Goal: Information Seeking & Learning: Learn about a topic

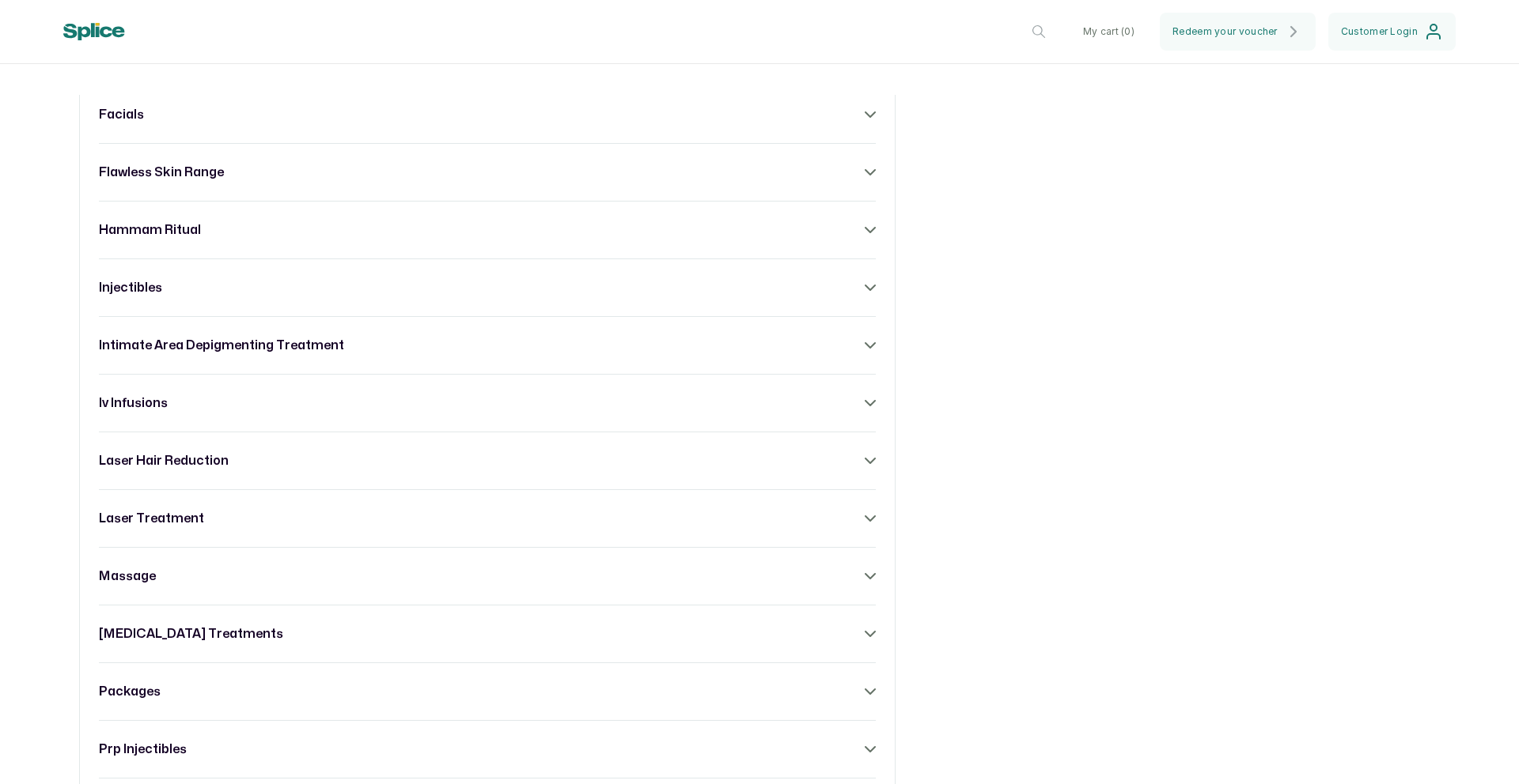
scroll to position [997, 0]
click at [836, 585] on div "massage" at bounding box center [487, 575] width 776 height 19
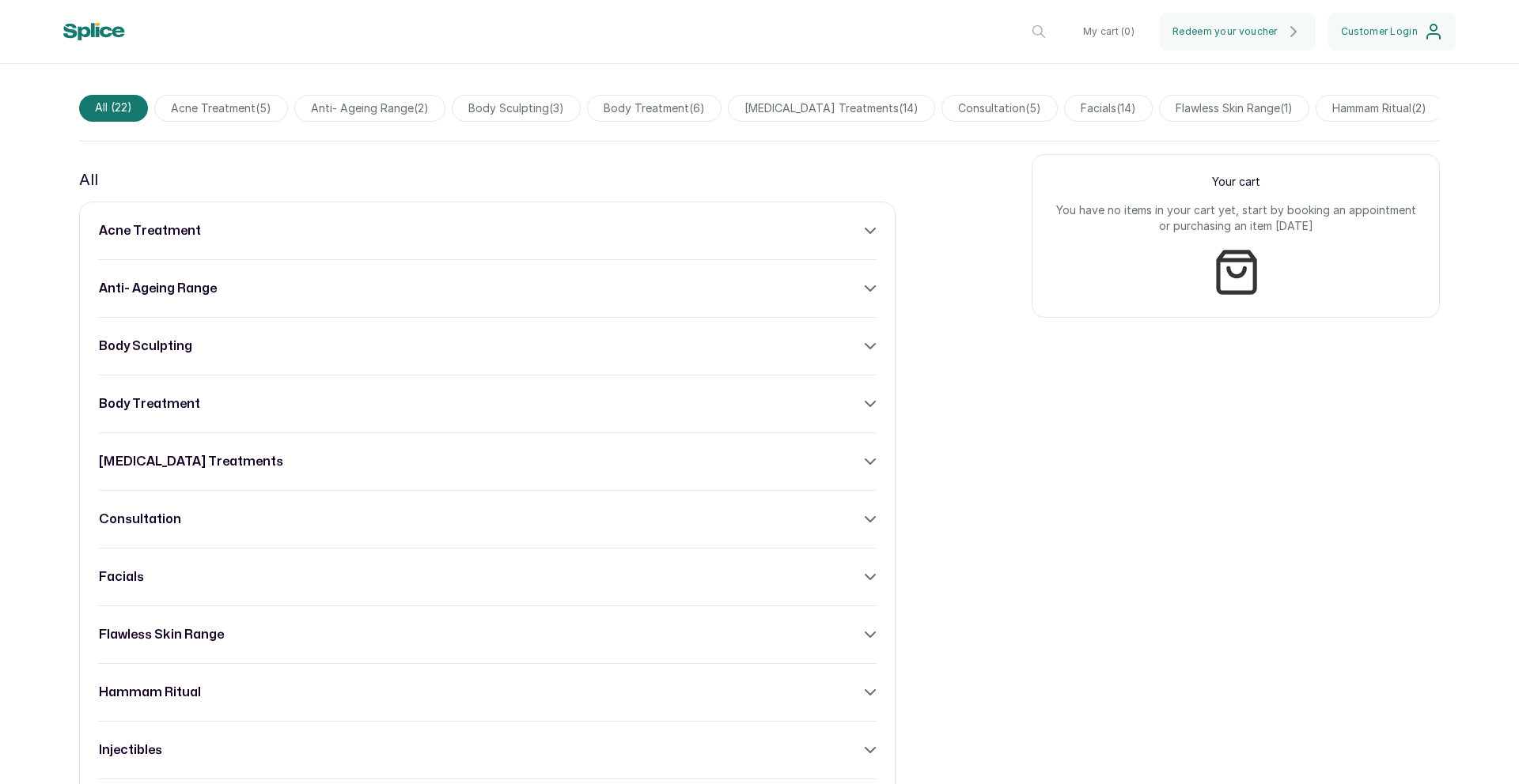
scroll to position [548, 0]
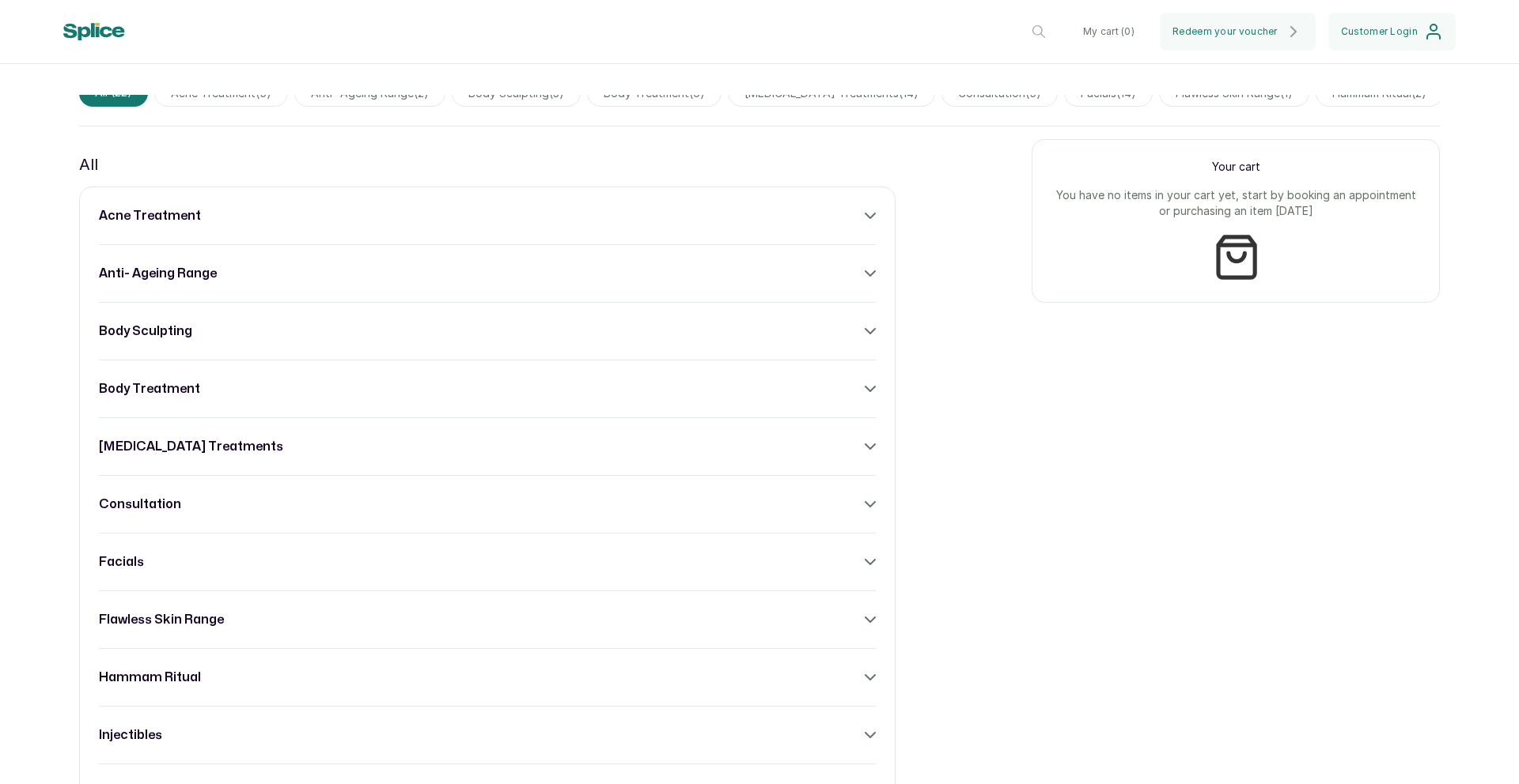
click at [153, 399] on h3 "body treatment" at bounding box center [150, 388] width 101 height 19
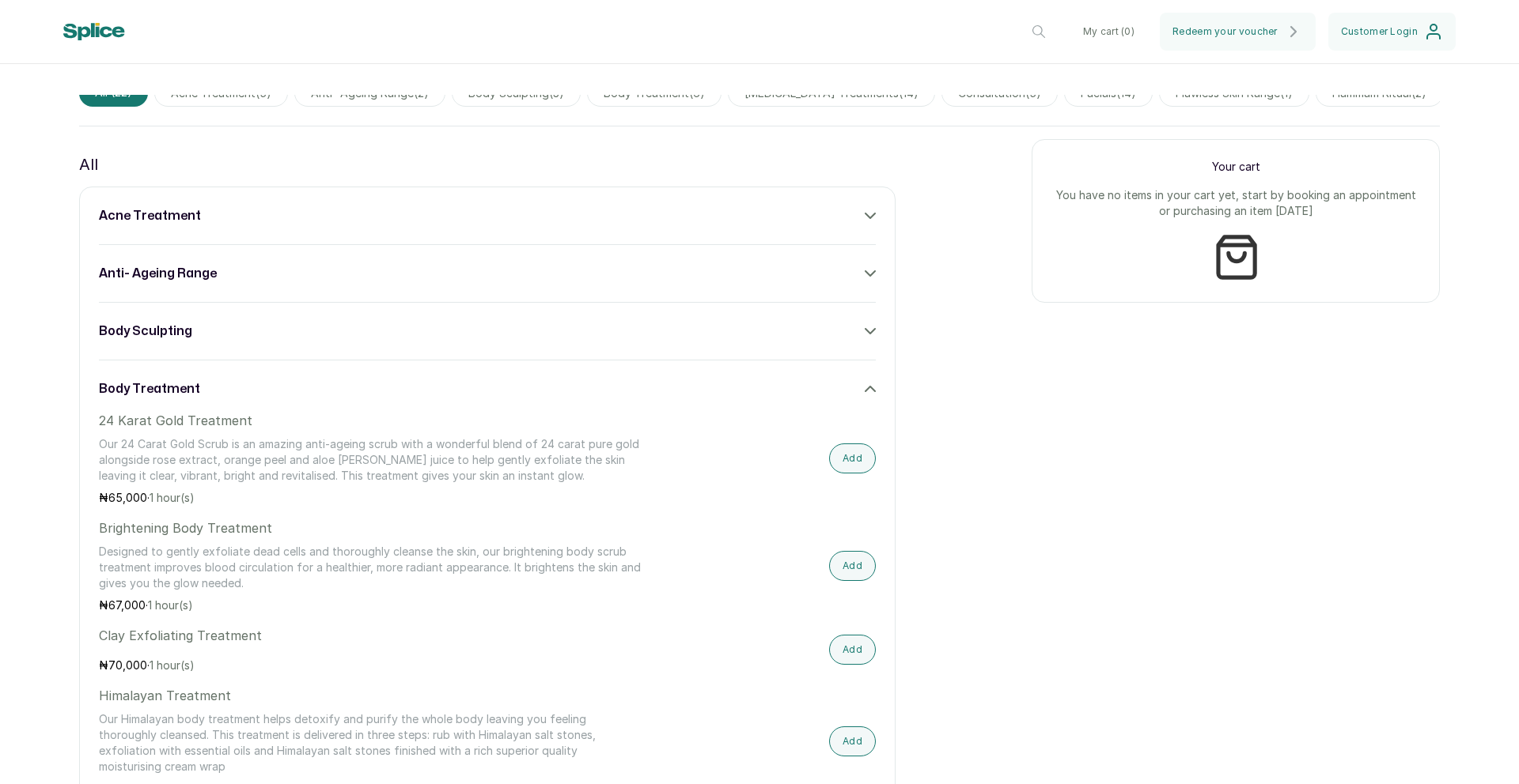
click at [153, 399] on h3 "body treatment" at bounding box center [150, 388] width 101 height 19
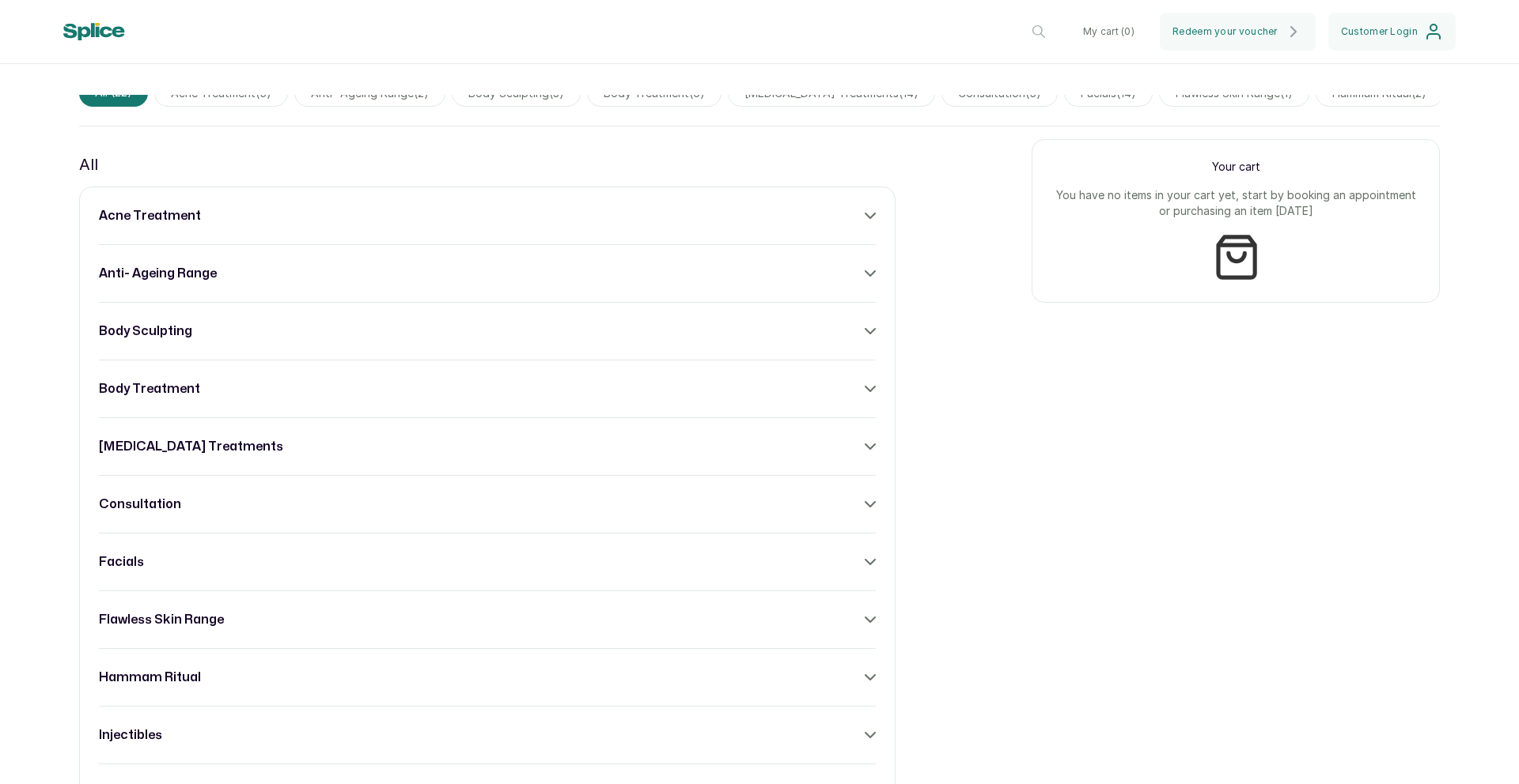
click at [174, 626] on h3 "flawless skin range" at bounding box center [161, 620] width 125 height 19
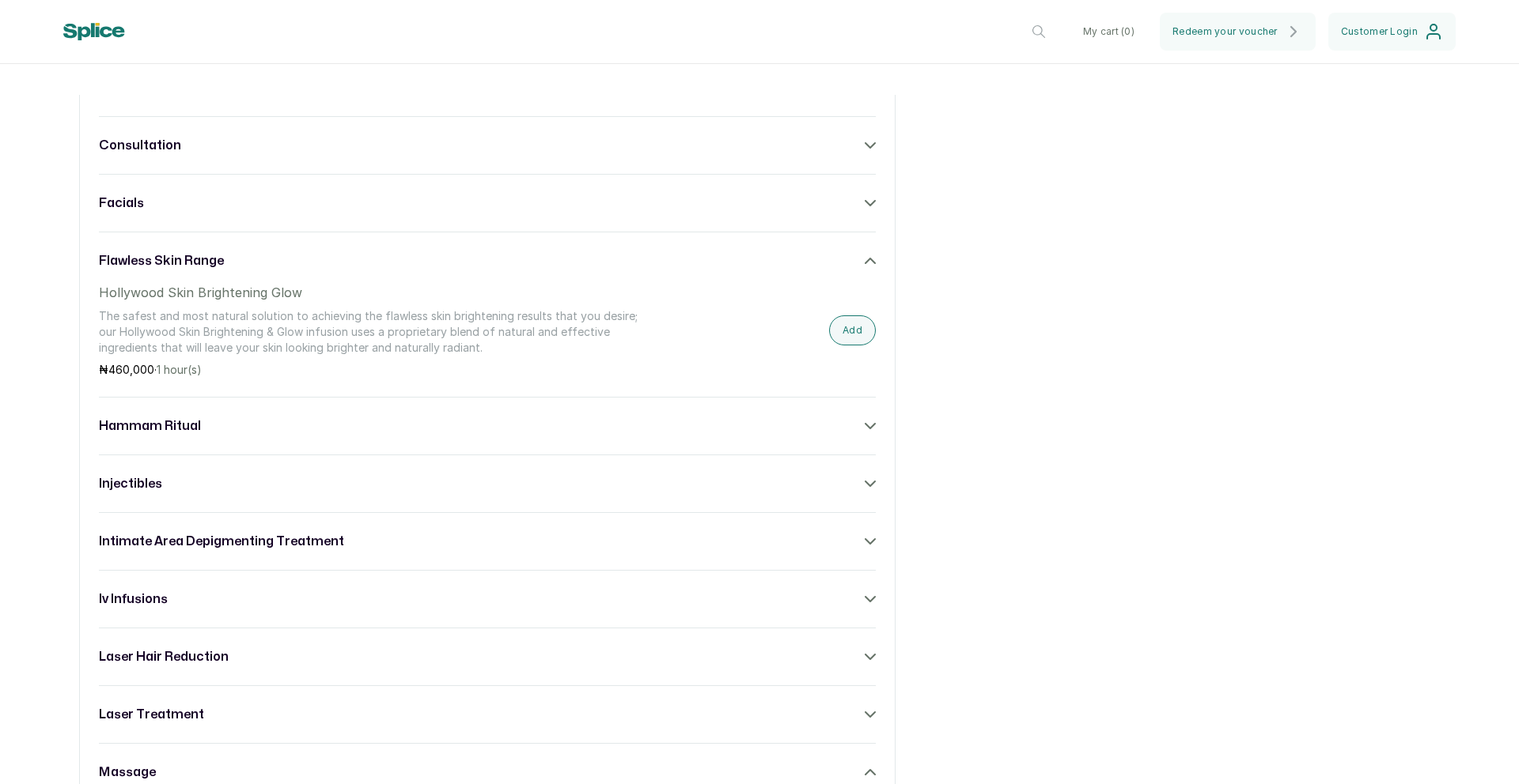
scroll to position [922, 0]
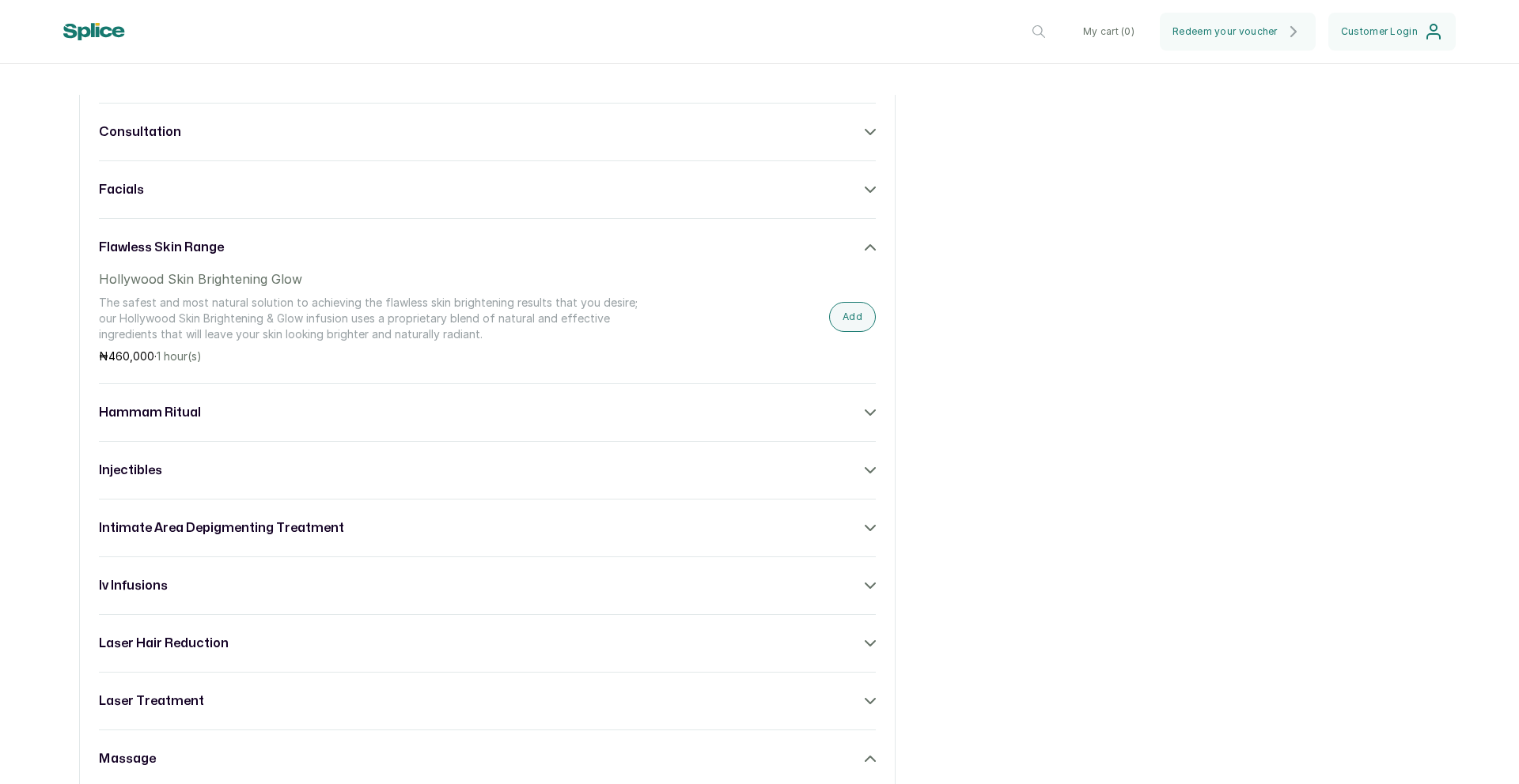
click at [202, 420] on div "hammam ritual" at bounding box center [487, 412] width 776 height 19
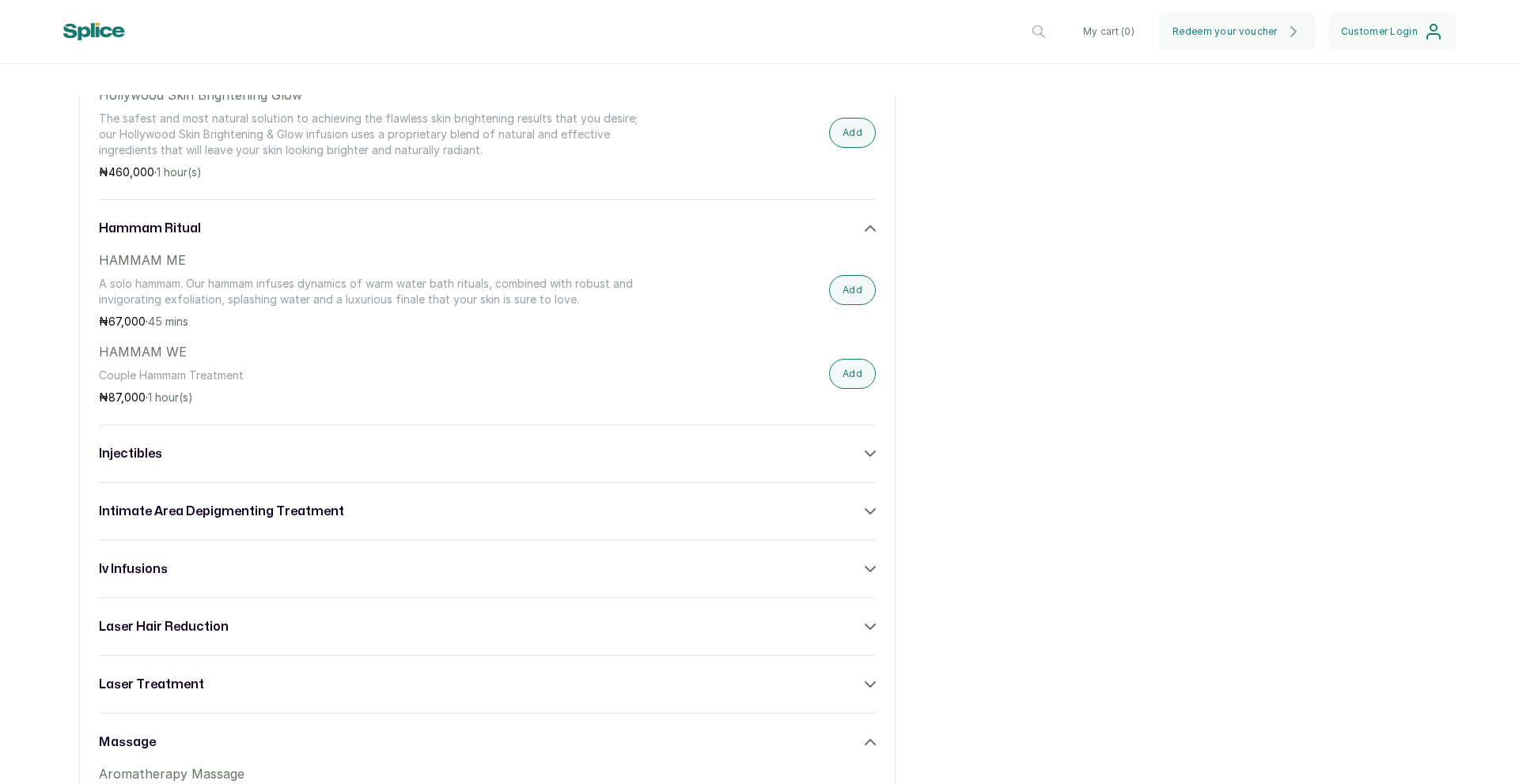
scroll to position [1205, 0]
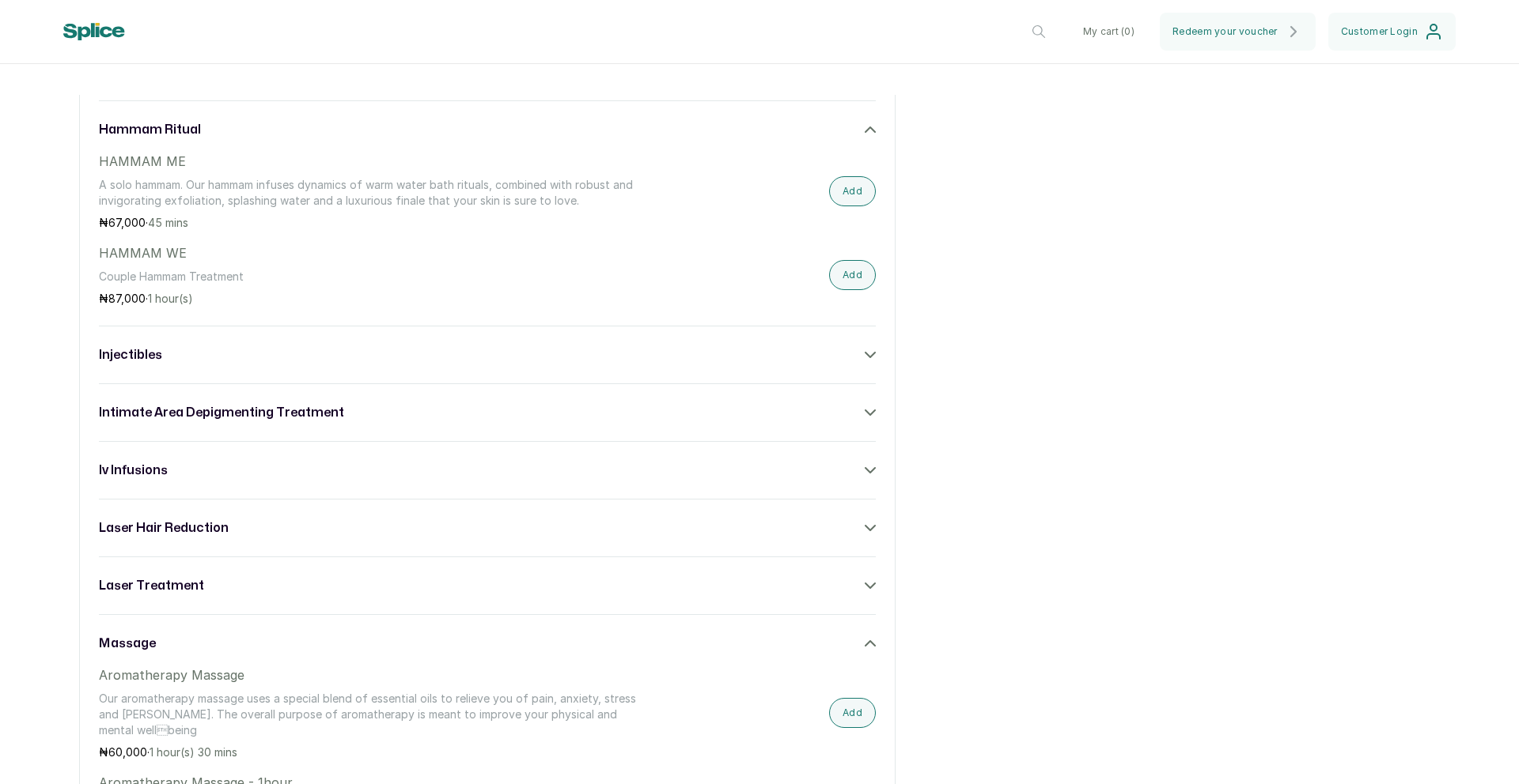
click at [205, 364] on div "injectibles" at bounding box center [487, 354] width 776 height 19
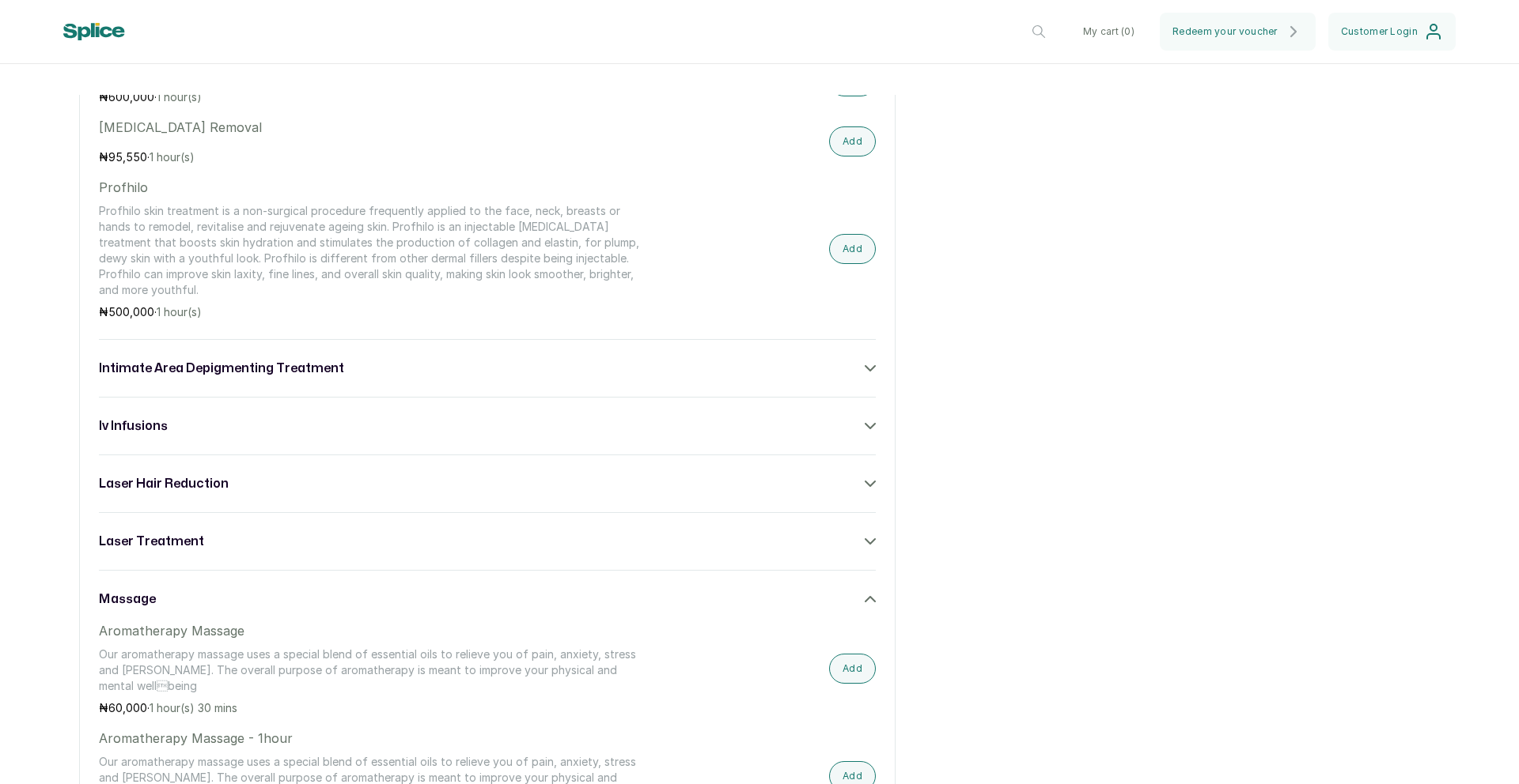
scroll to position [1791, 0]
click at [205, 369] on h3 "intimate area depigmenting treatment" at bounding box center [222, 364] width 246 height 19
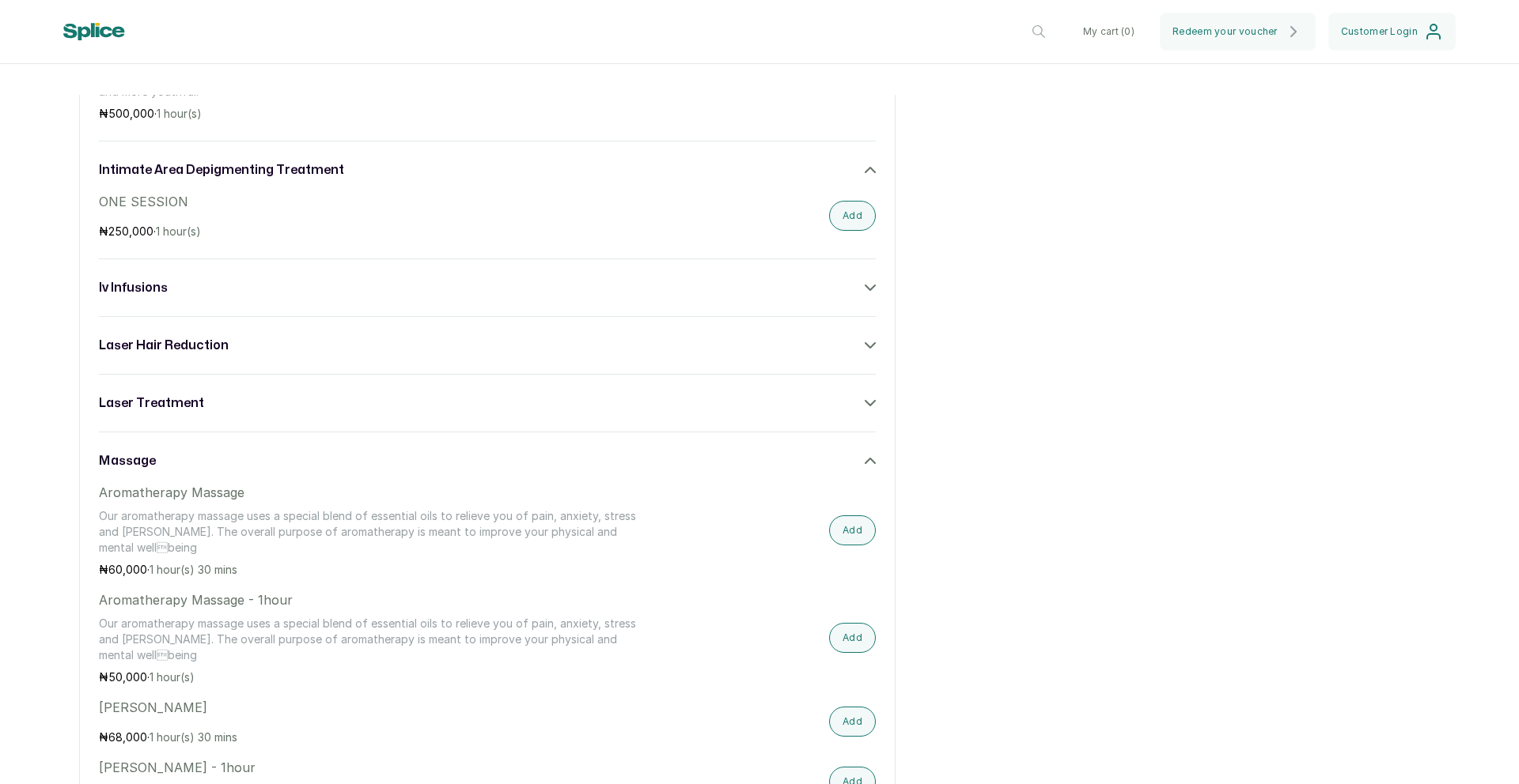
scroll to position [1982, 0]
click at [204, 283] on div "iv infusions" at bounding box center [487, 290] width 776 height 19
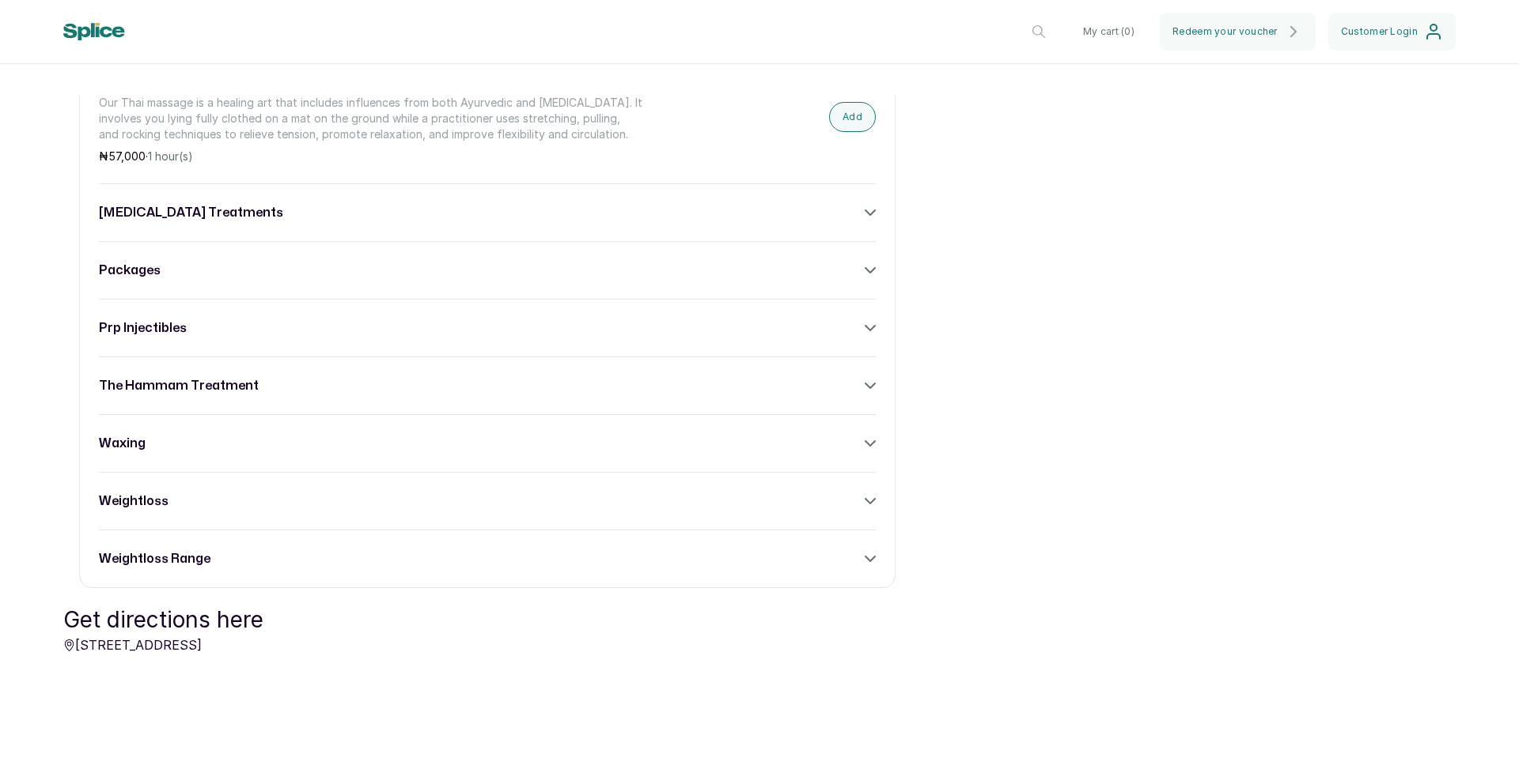
scroll to position [5991, 0]
click at [163, 382] on h3 "the hammam treatment" at bounding box center [178, 386] width 159 height 19
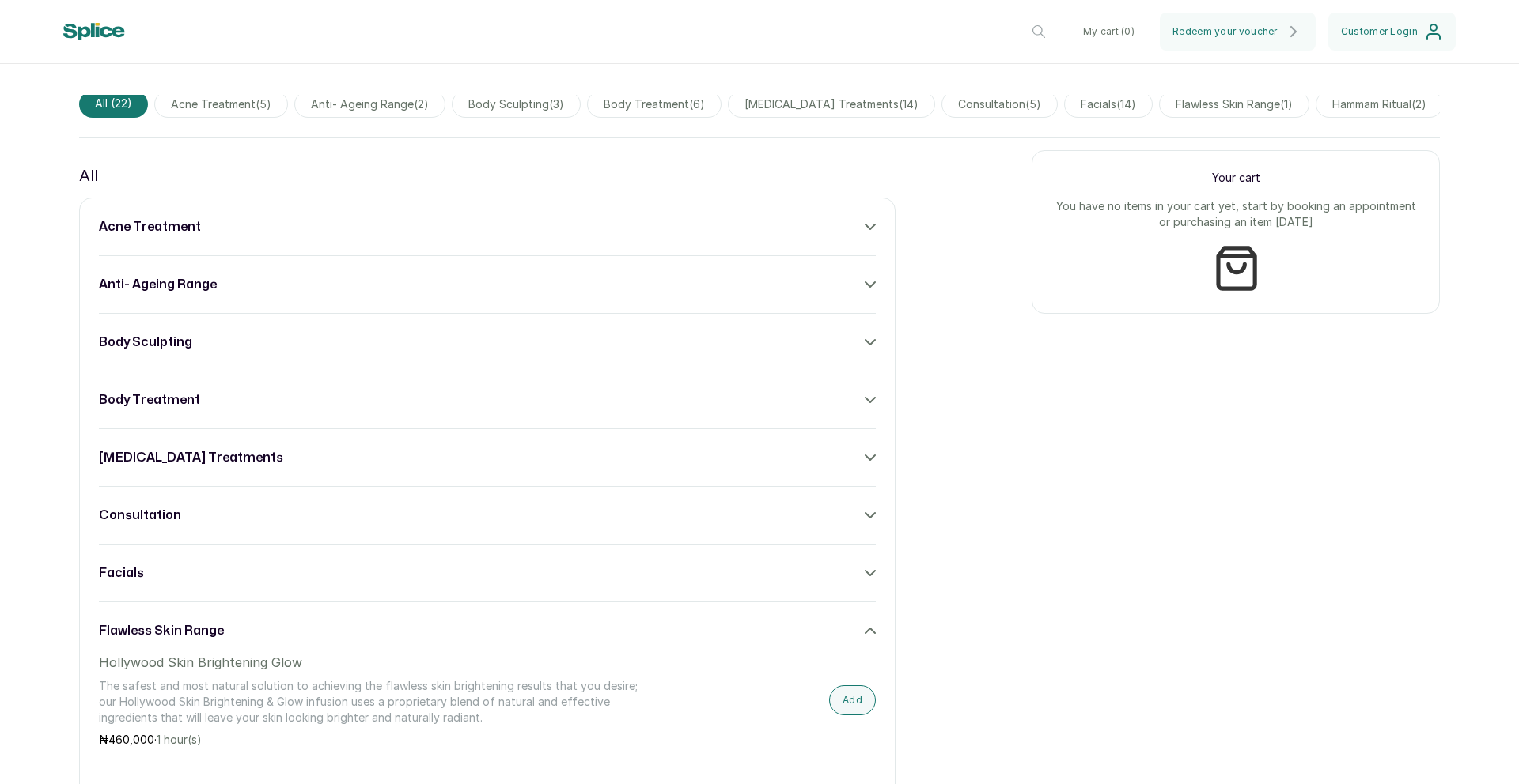
scroll to position [391, 0]
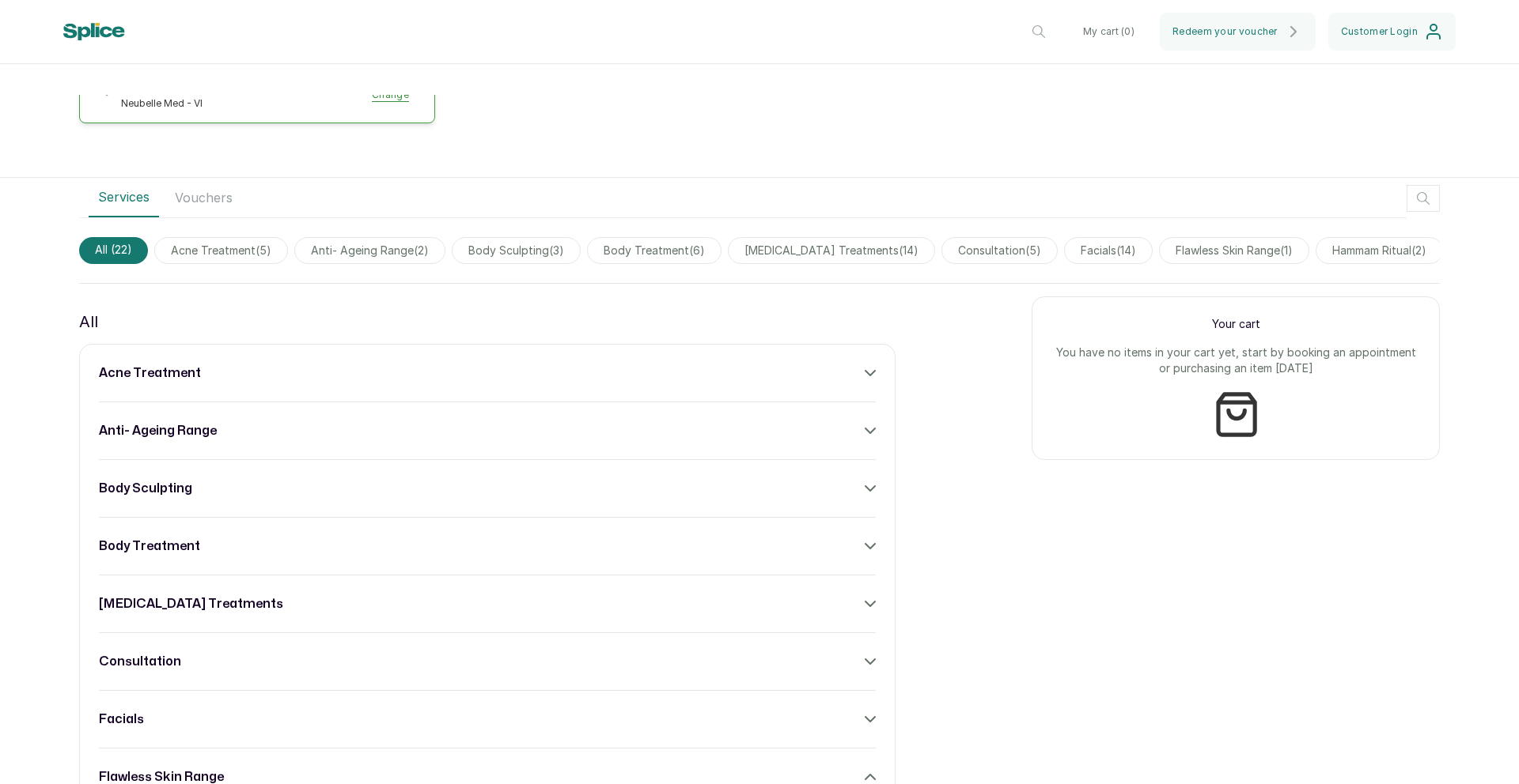
click at [191, 556] on h3 "body treatment" at bounding box center [150, 545] width 101 height 19
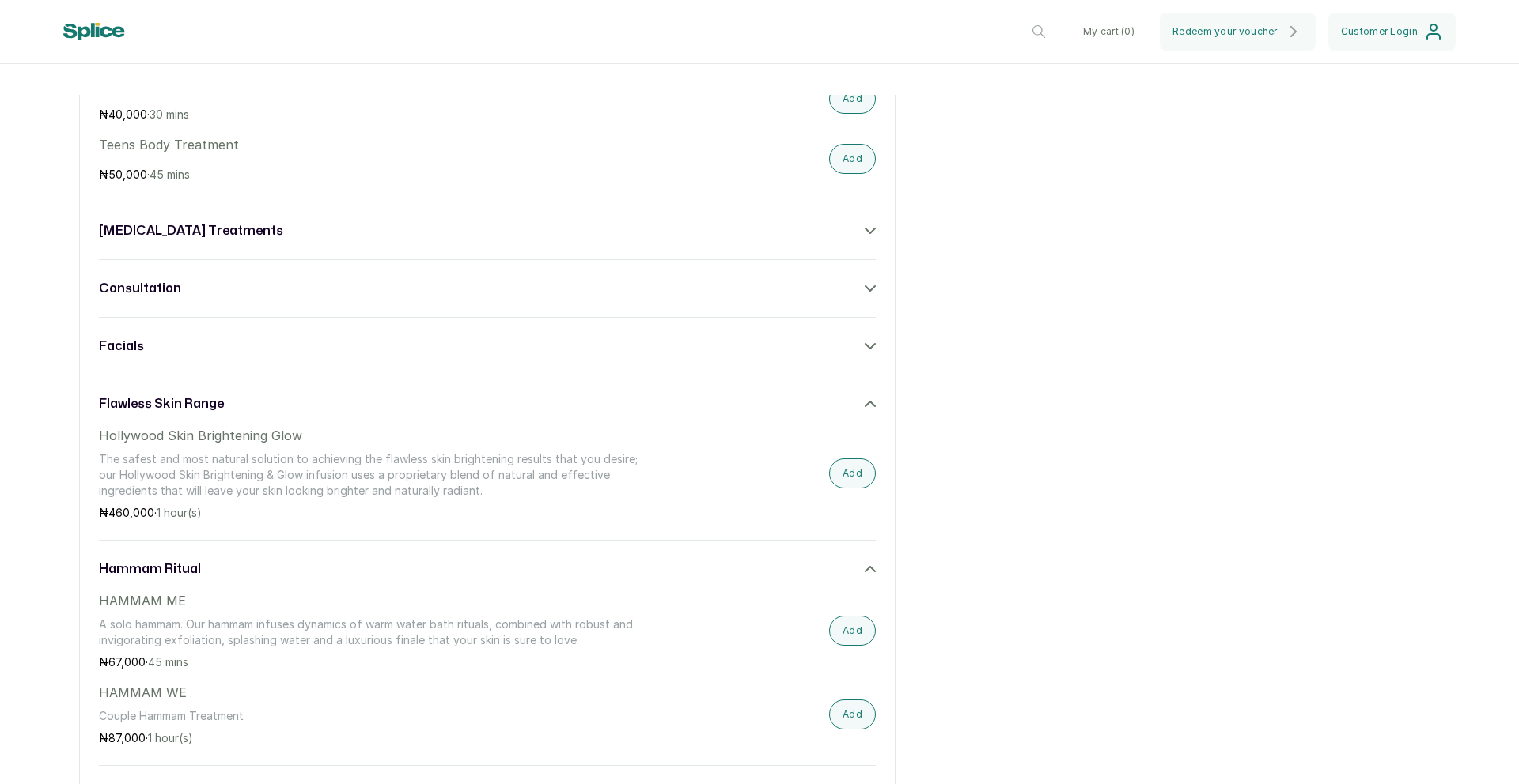
scroll to position [1287, 0]
click at [864, 399] on icon at bounding box center [869, 400] width 11 height 11
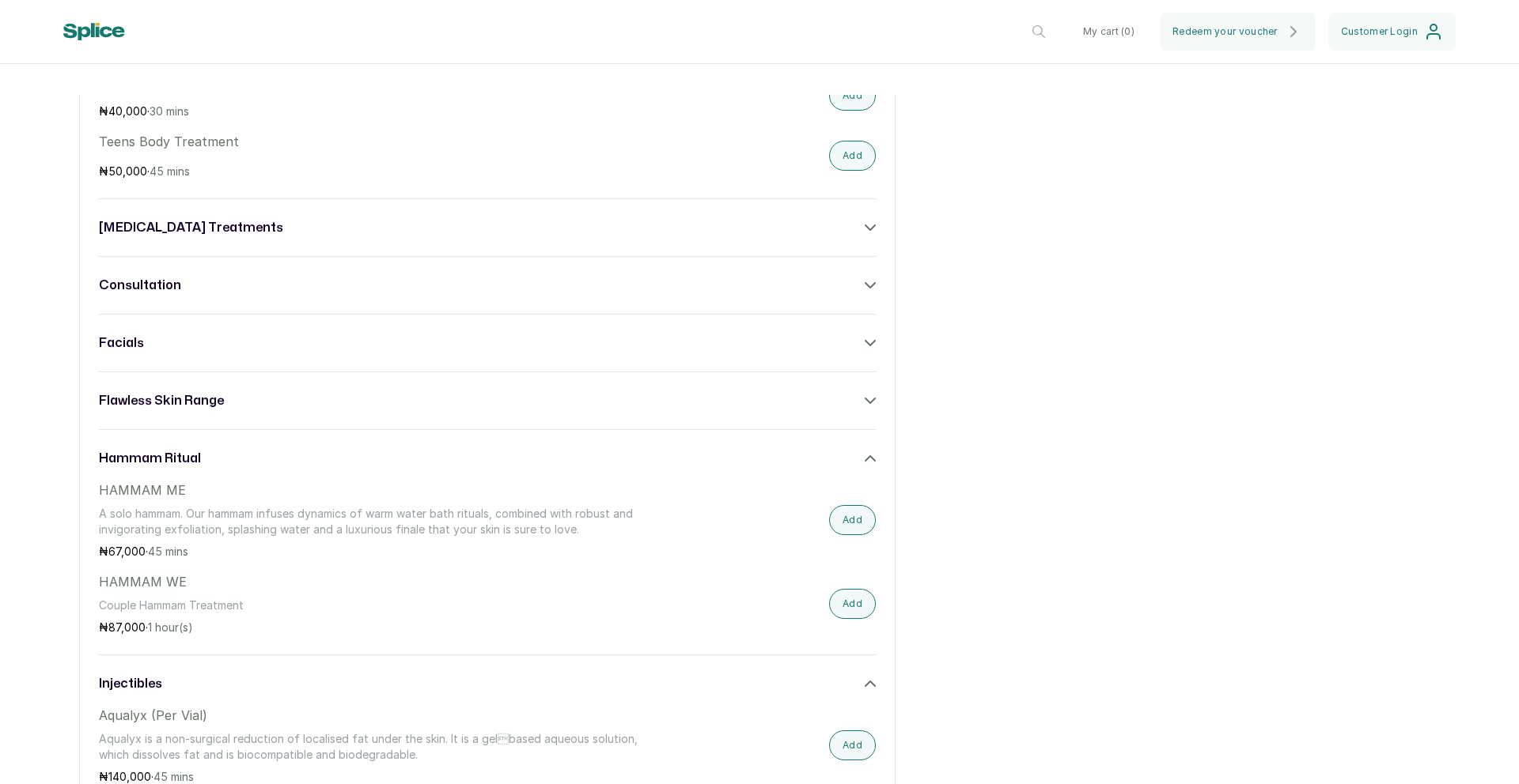
click at [861, 449] on div "hammam ritual" at bounding box center [487, 458] width 776 height 19
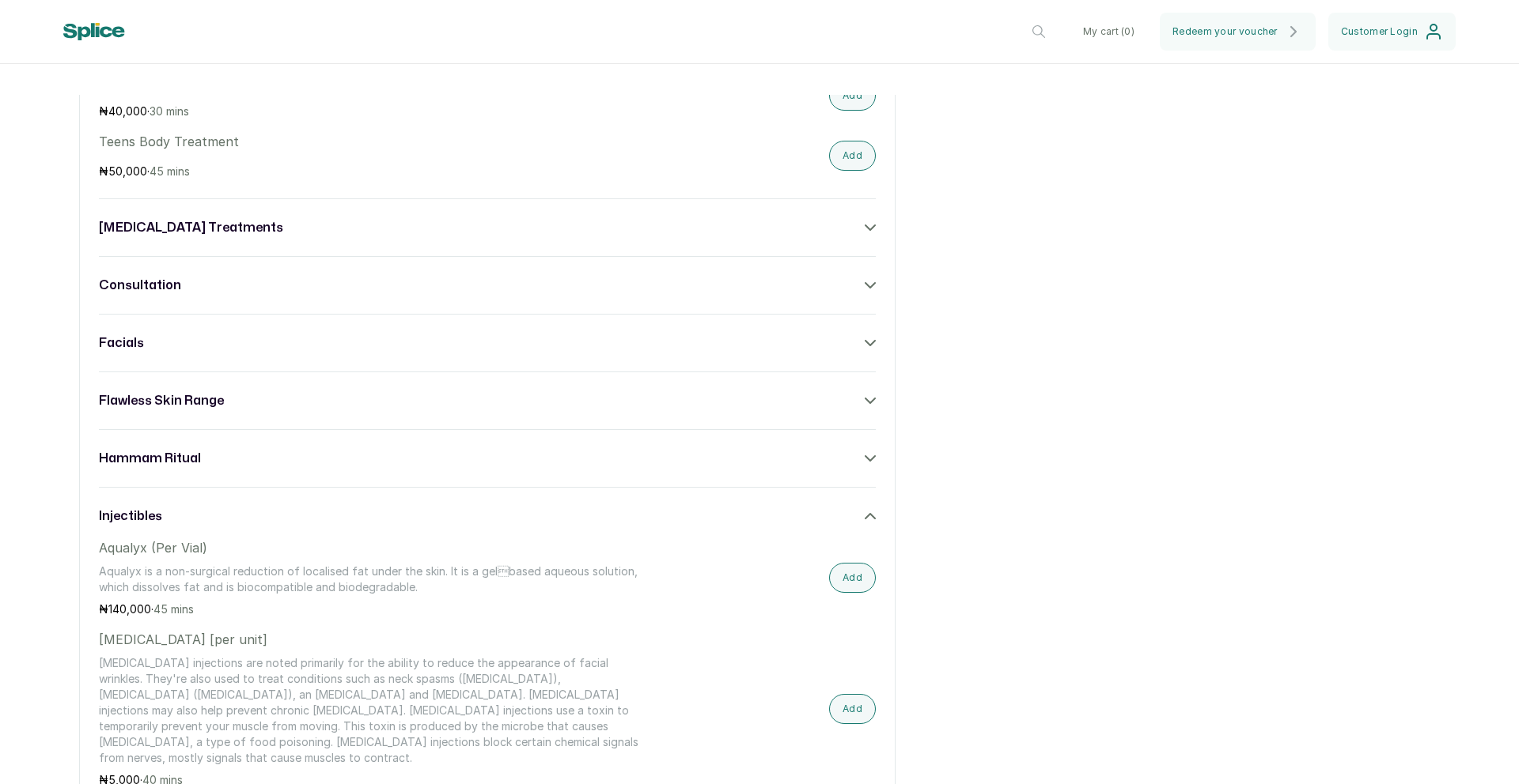
click at [852, 276] on div "consultation" at bounding box center [487, 285] width 776 height 19
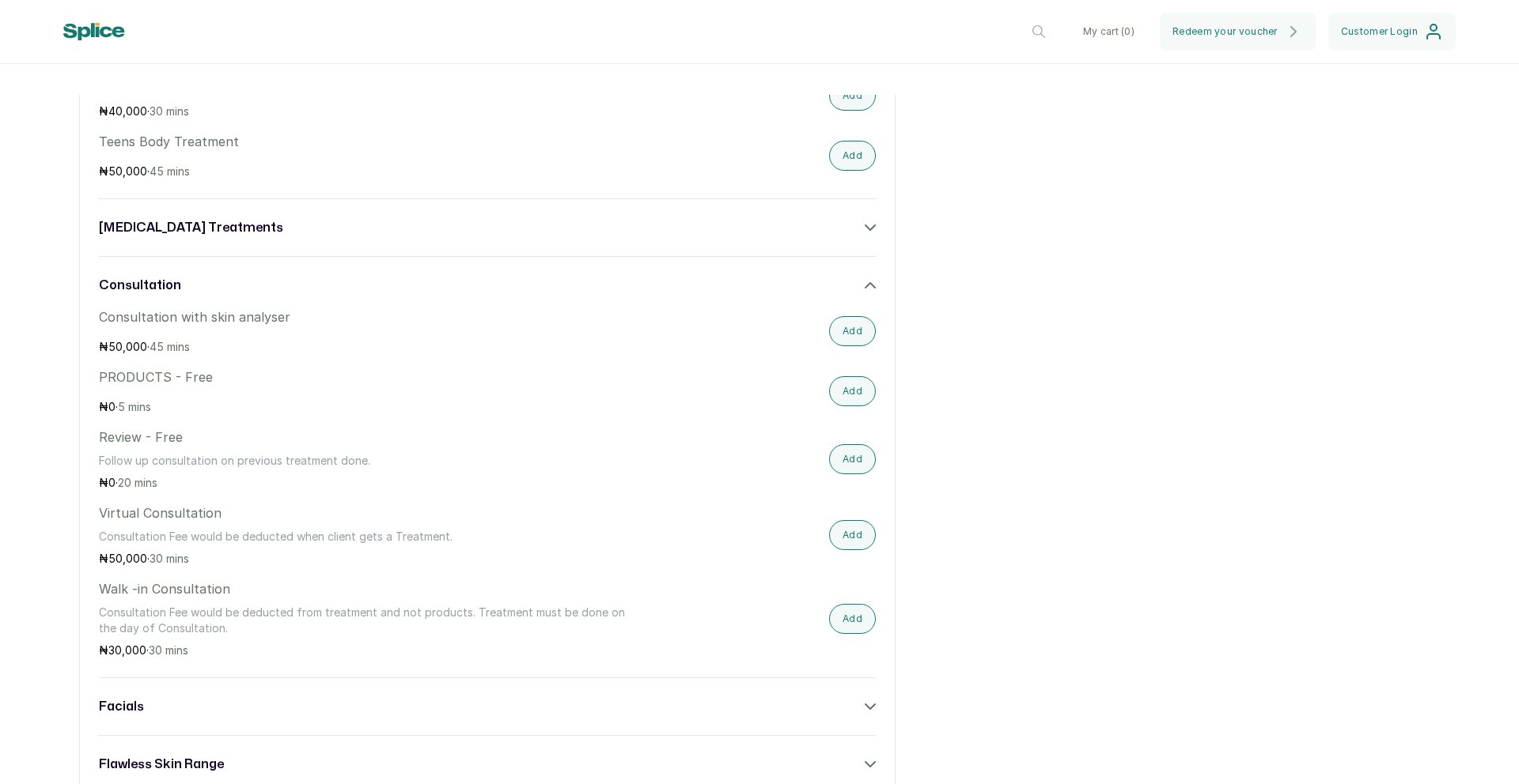
click at [852, 276] on div "consultation" at bounding box center [487, 285] width 776 height 19
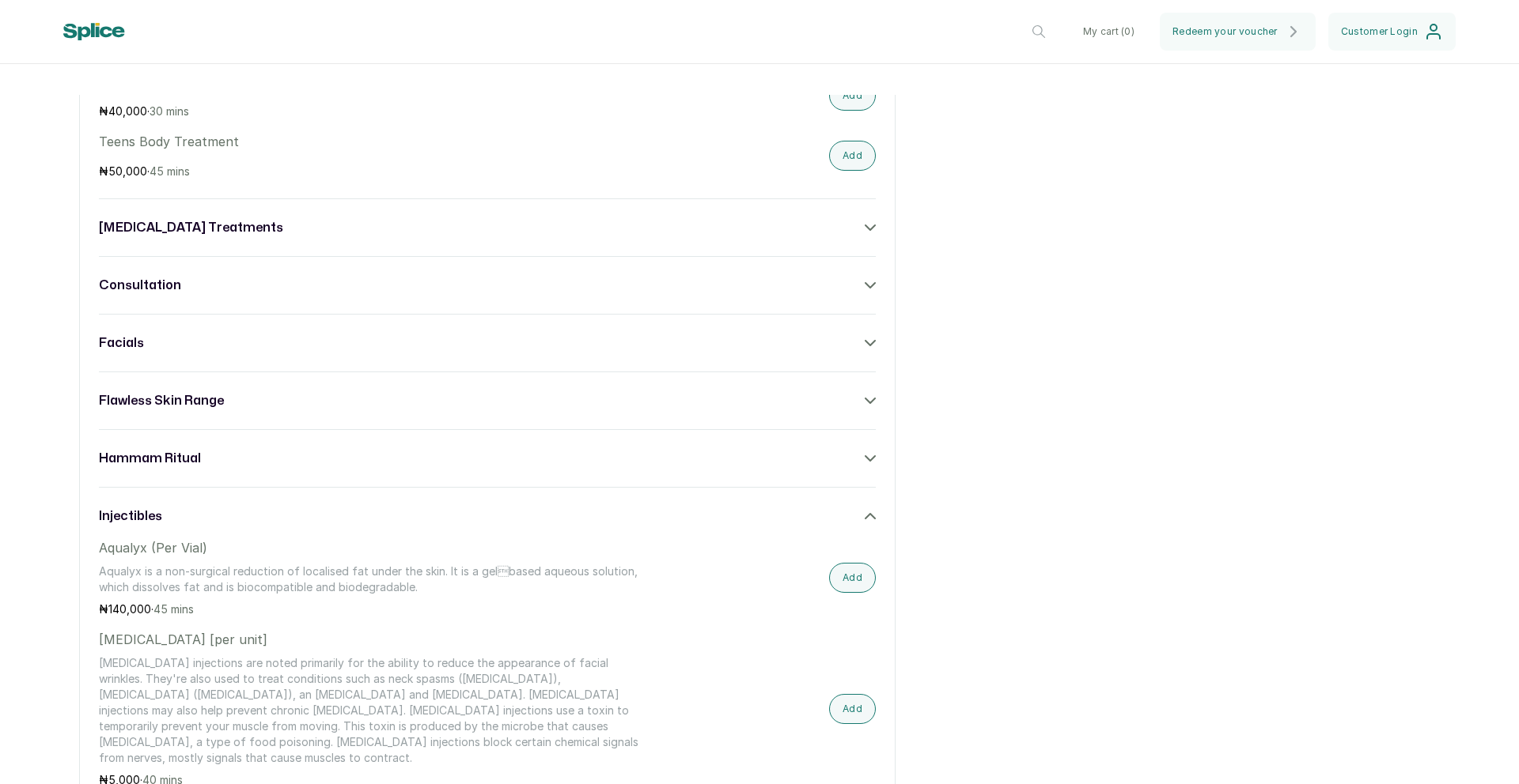
click at [864, 338] on icon at bounding box center [869, 343] width 11 height 11
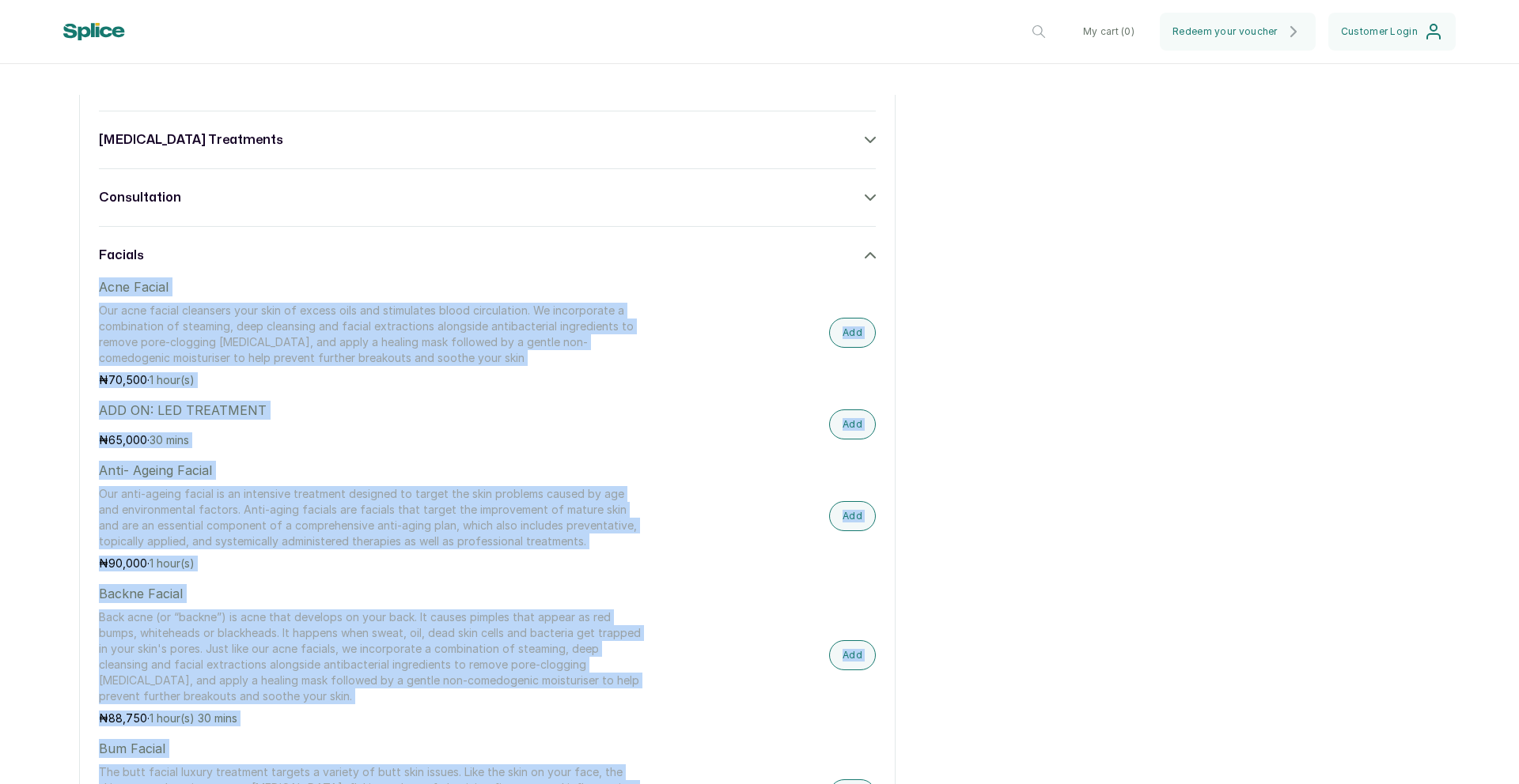
scroll to position [1297, 0]
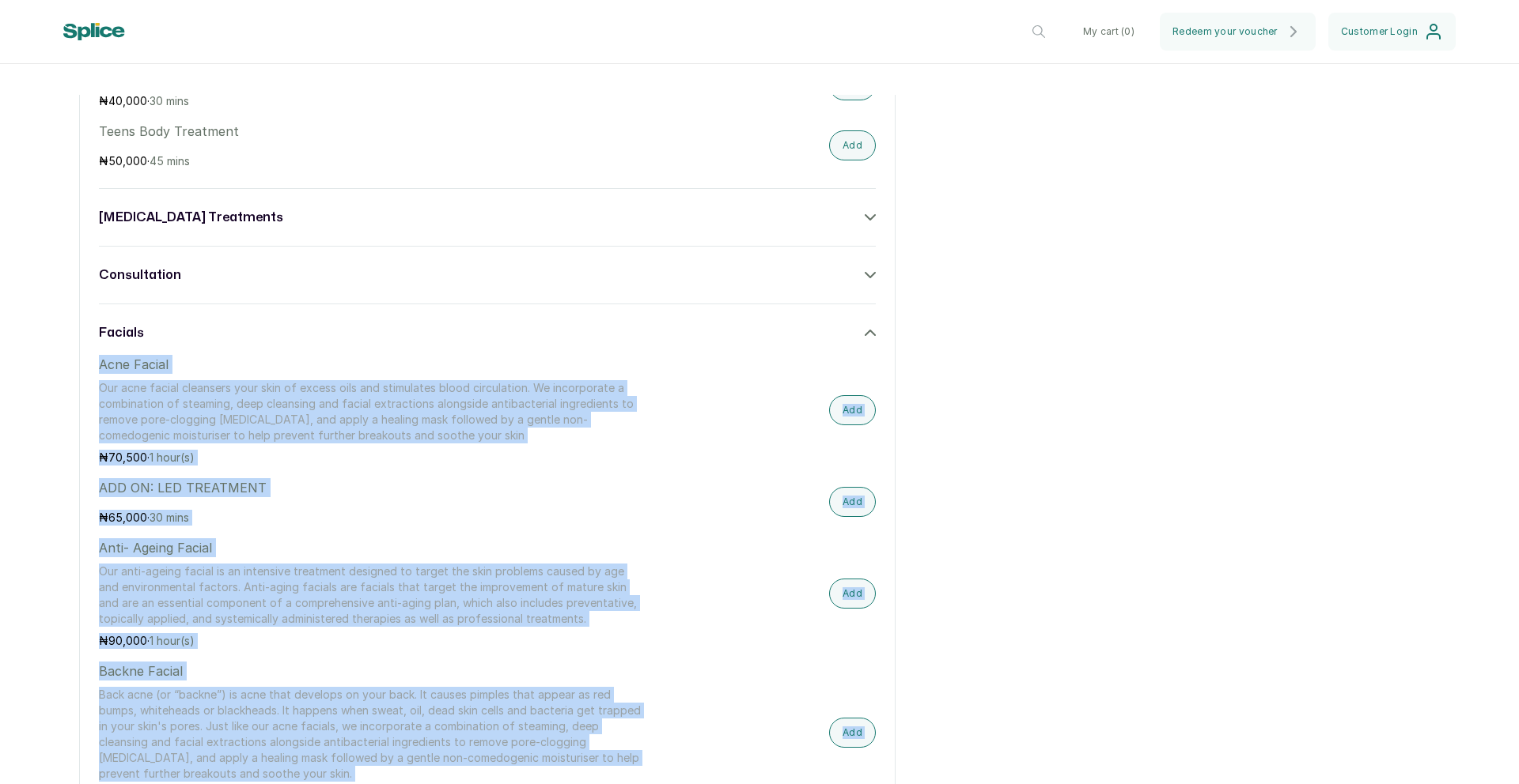
click at [864, 330] on icon at bounding box center [869, 333] width 11 height 11
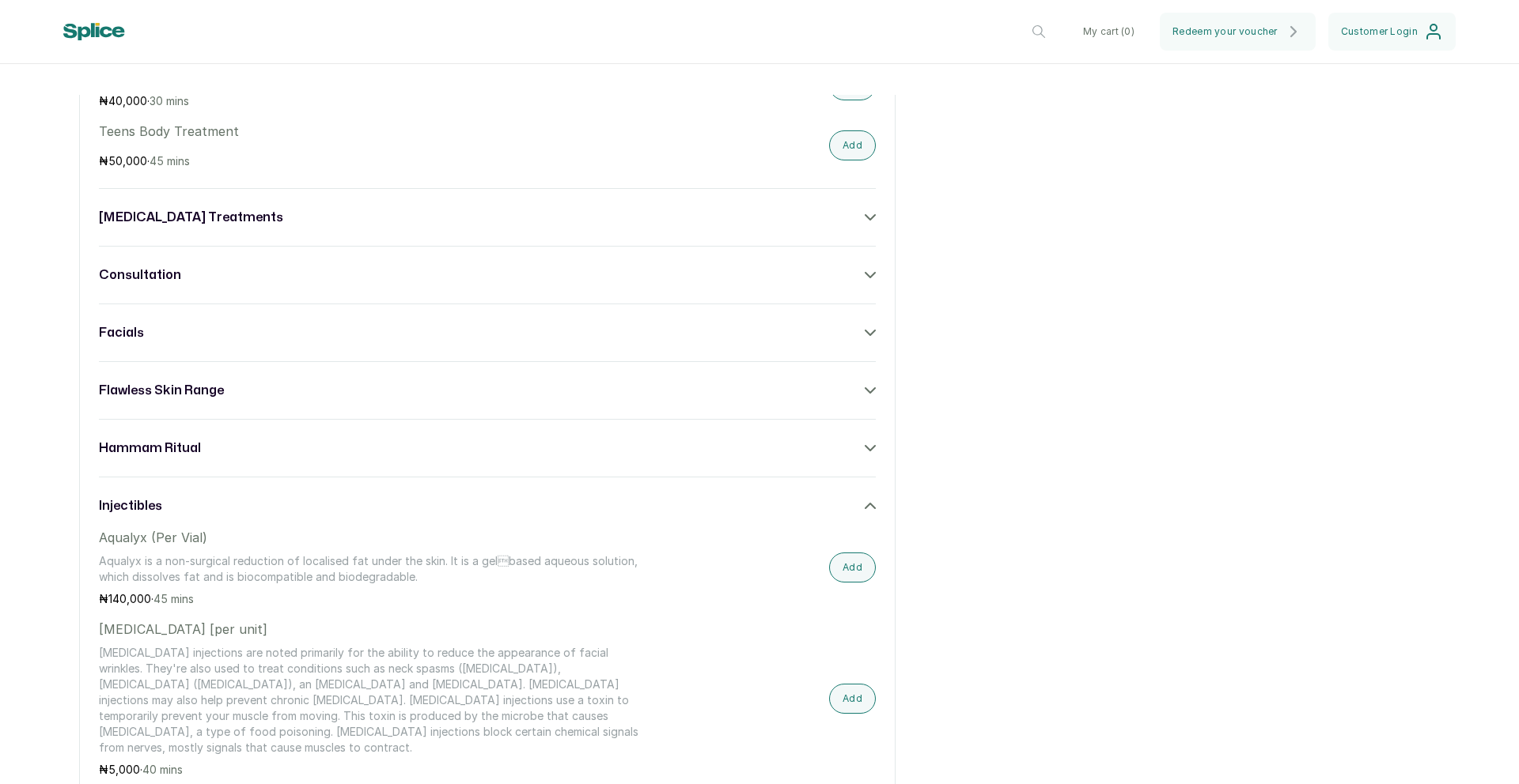
click at [864, 212] on icon at bounding box center [869, 217] width 11 height 11
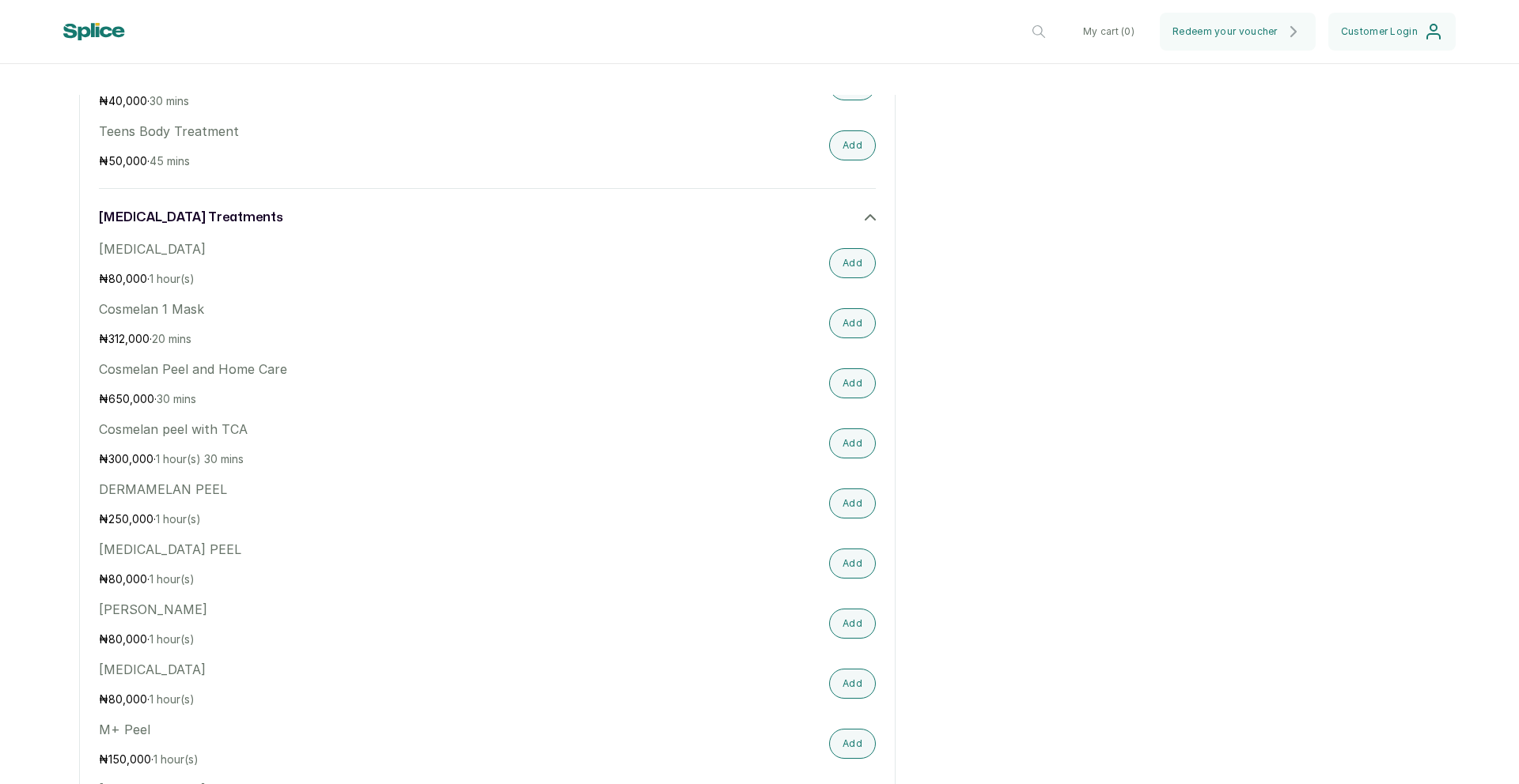
click at [663, 208] on div "[MEDICAL_DATA] treatments" at bounding box center [487, 217] width 776 height 19
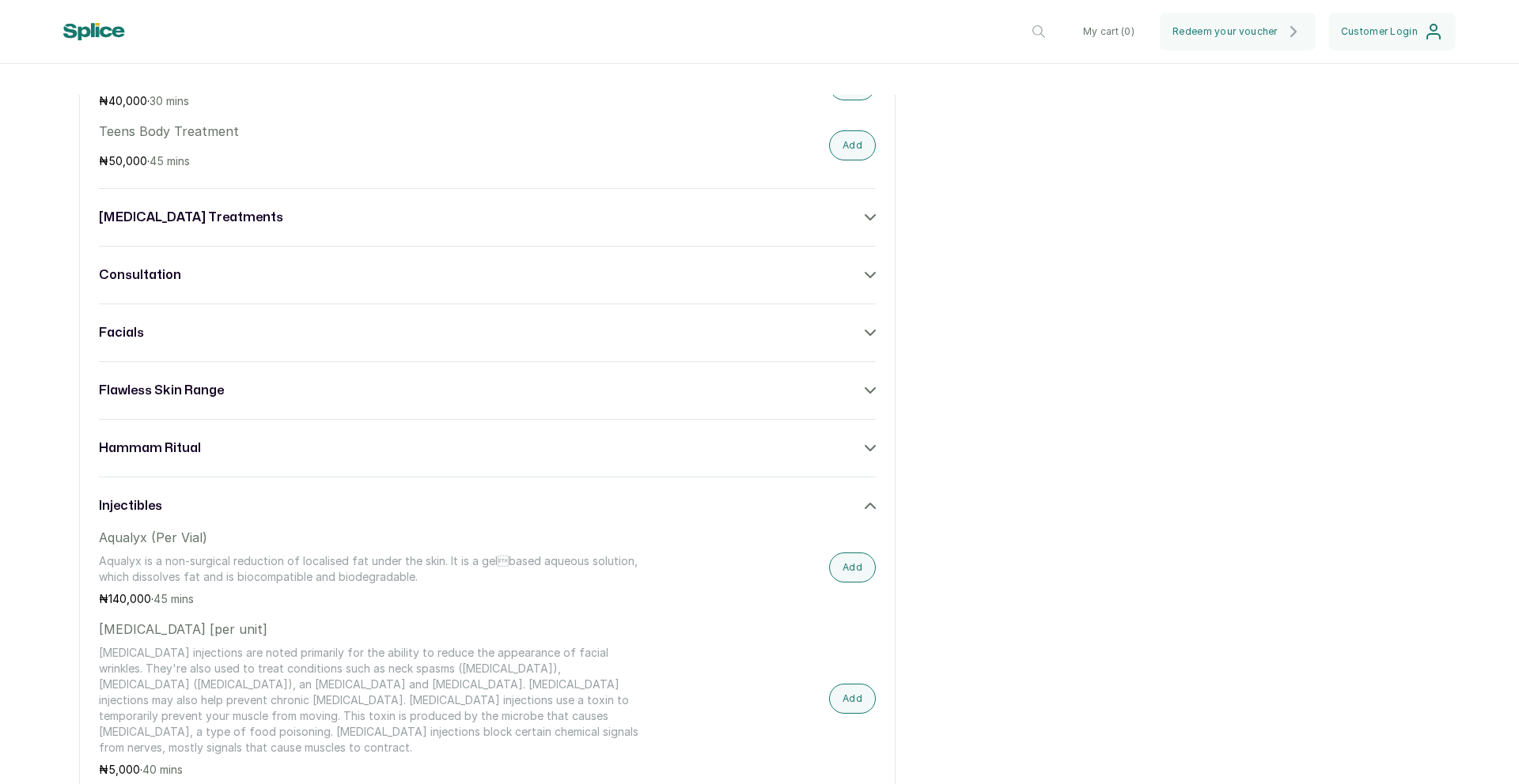
click at [840, 498] on div "injectibles" at bounding box center [487, 506] width 776 height 19
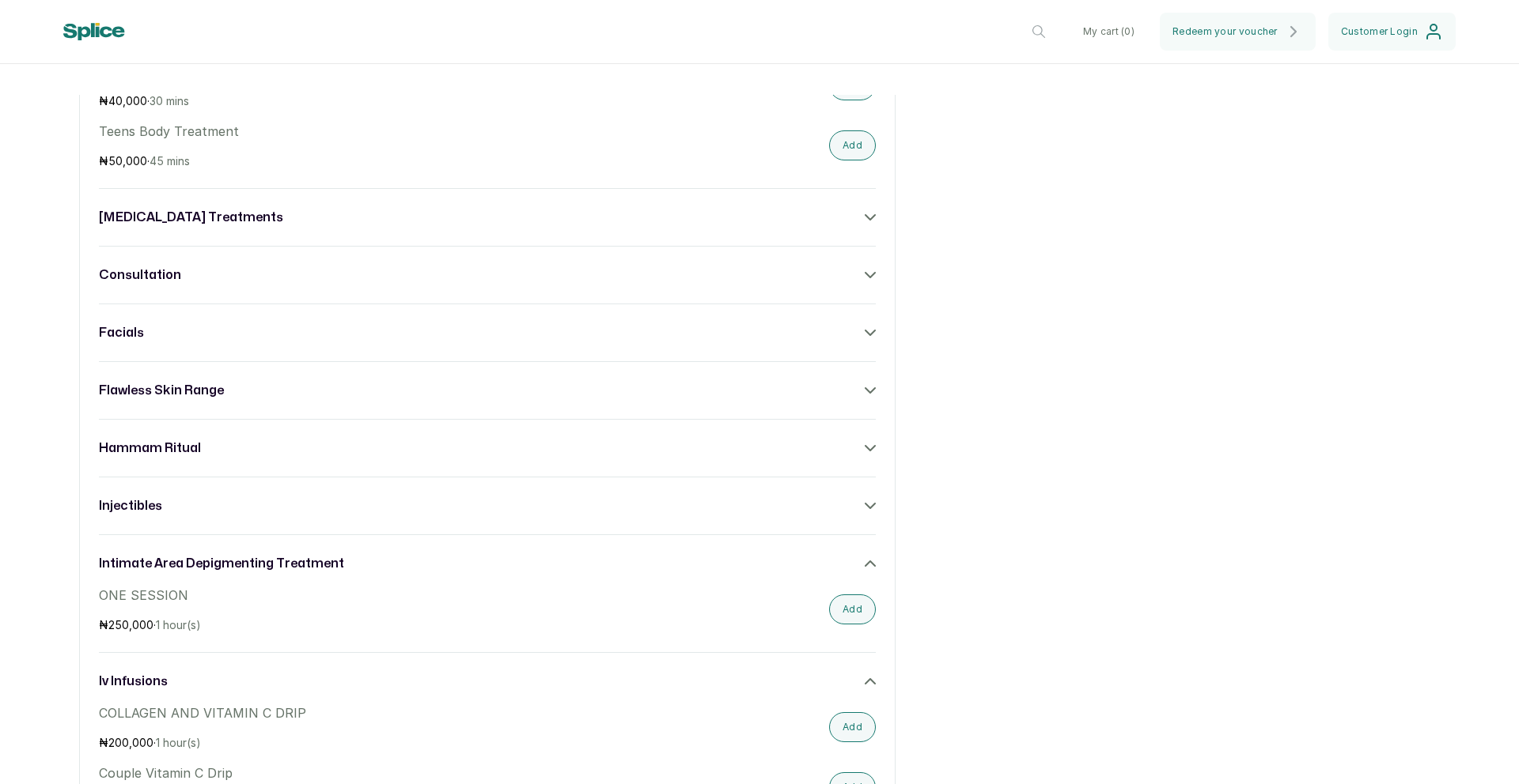
click at [864, 558] on icon at bounding box center [869, 563] width 11 height 11
click at [864, 616] on icon at bounding box center [869, 621] width 11 height 11
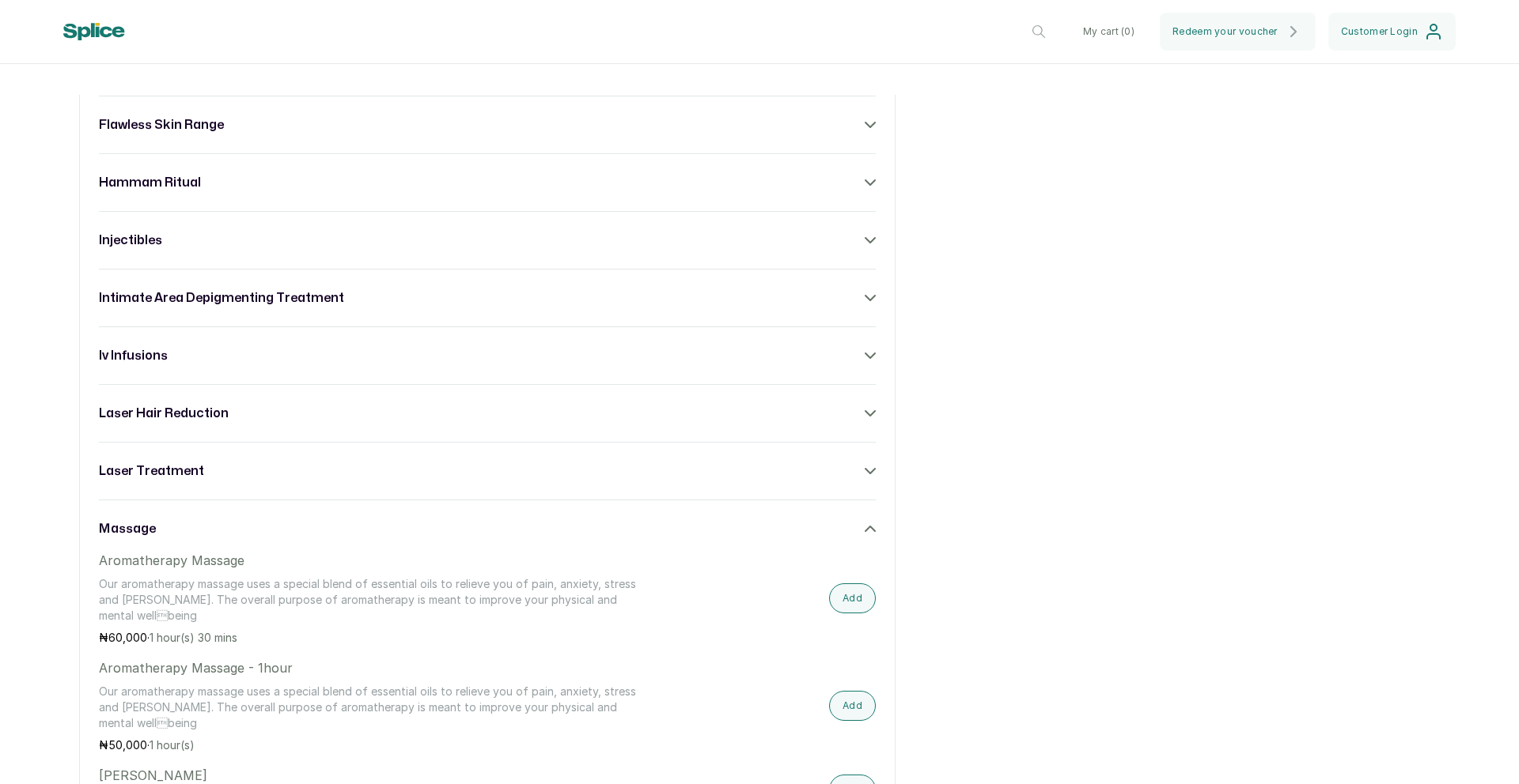
scroll to position [1585, 0]
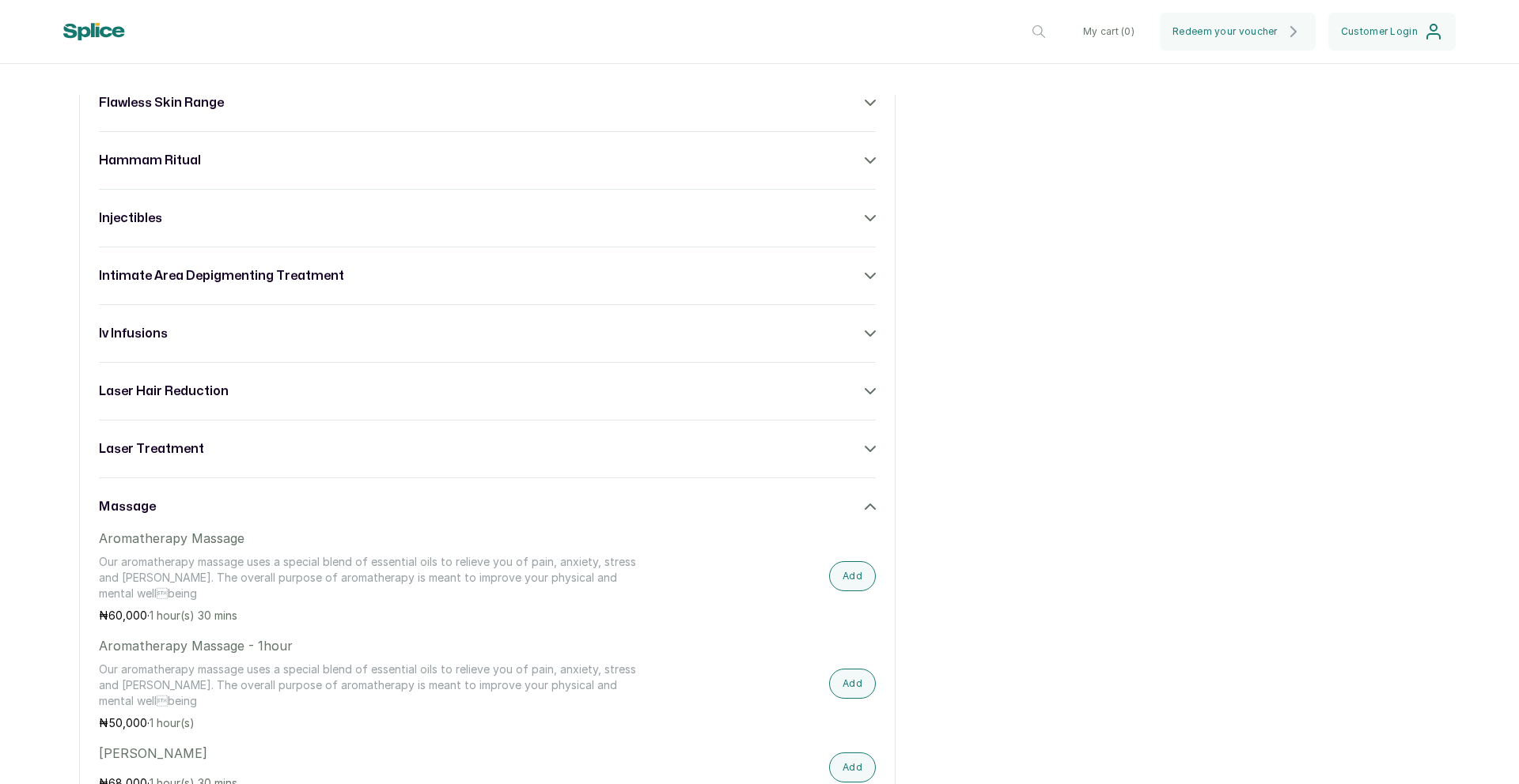
click at [864, 501] on icon at bounding box center [869, 506] width 11 height 11
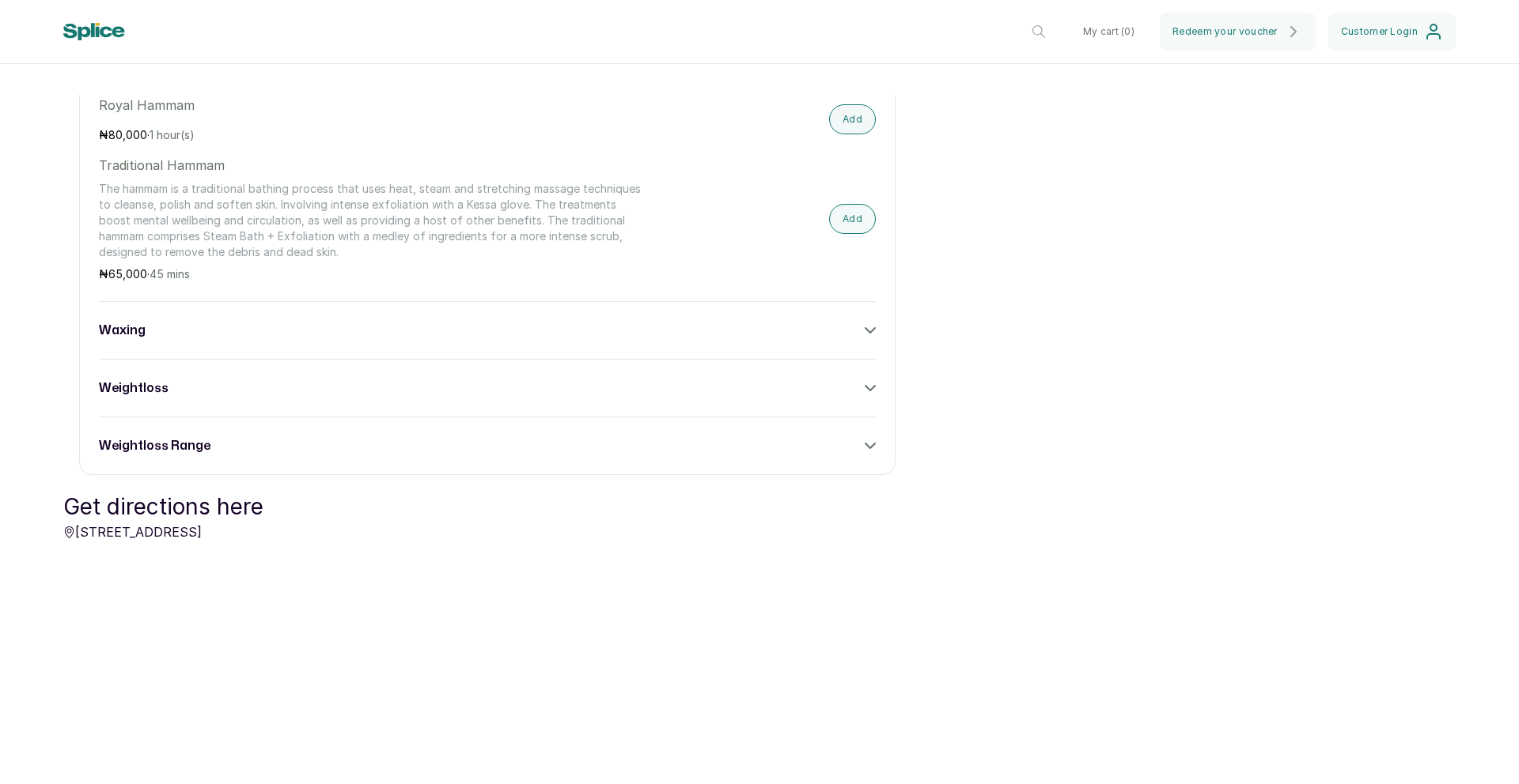
scroll to position [3135, 0]
